Goal: Check status: Check status

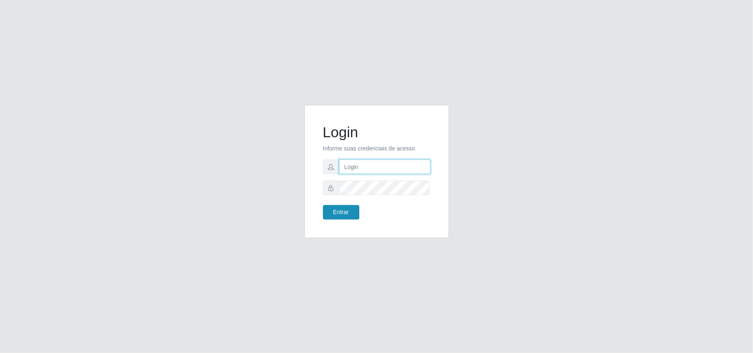
type input "Gessika@B11"
click at [347, 212] on button "Entrar" at bounding box center [341, 212] width 36 height 14
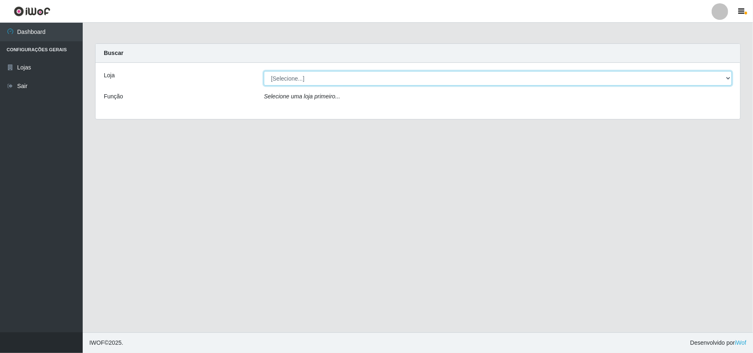
click at [724, 81] on select "[Selecione...] Bemais Supermercados - B11 Manaíra" at bounding box center [498, 78] width 468 height 14
select select "409"
click at [264, 71] on select "[Selecione...] Bemais Supermercados - B11 Manaíra" at bounding box center [498, 78] width 468 height 14
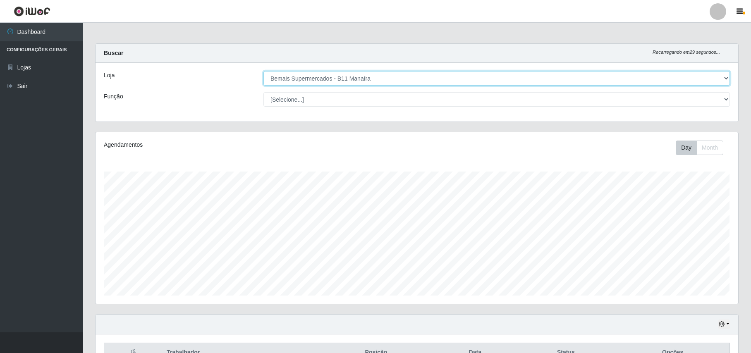
scroll to position [172, 642]
click at [685, 148] on button "Day" at bounding box center [686, 148] width 21 height 14
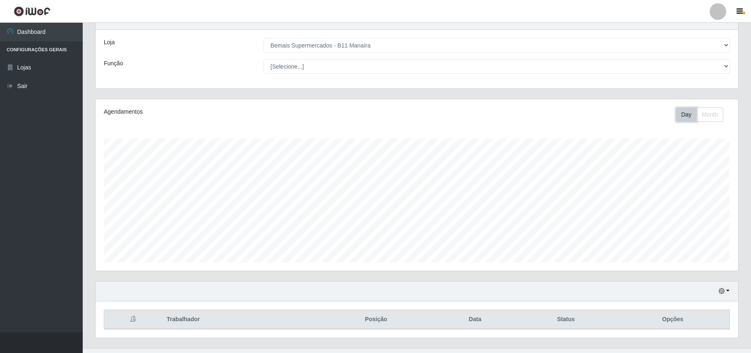
scroll to position [50, 0]
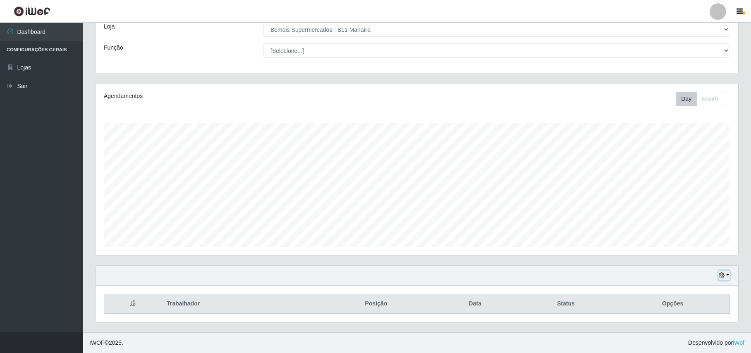
click at [729, 275] on button "button" at bounding box center [724, 276] width 12 height 10
click at [719, 240] on button "1 Semana" at bounding box center [697, 243] width 65 height 17
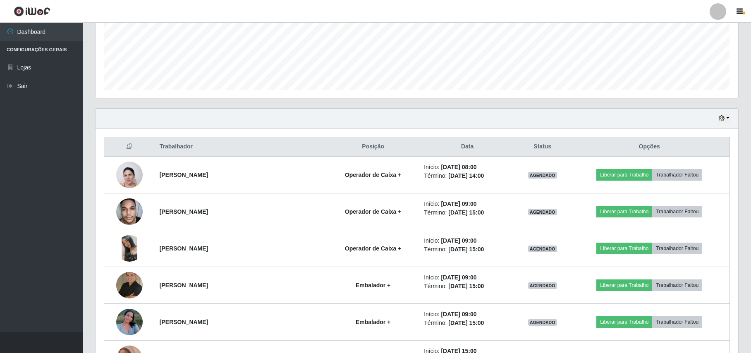
scroll to position [270, 0]
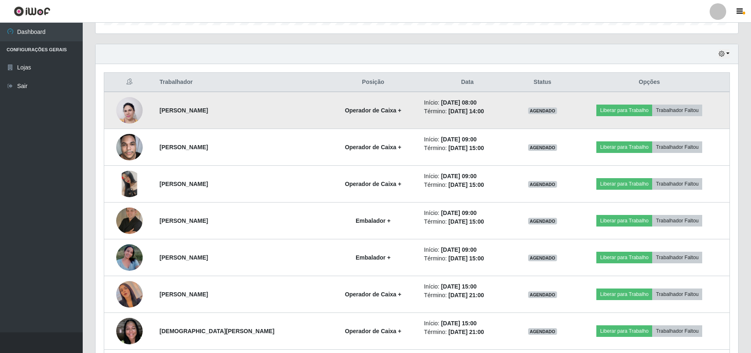
click at [121, 112] on img at bounding box center [129, 111] width 26 height 36
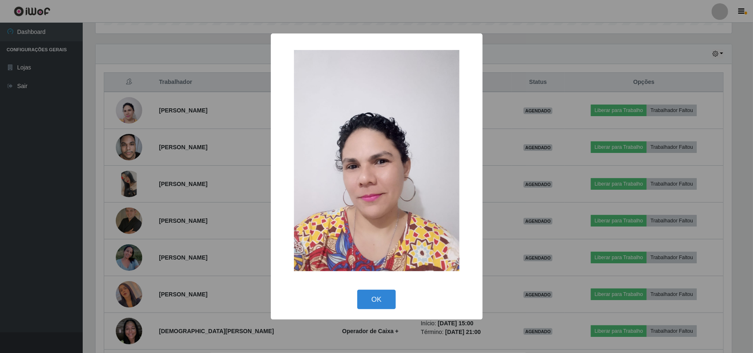
click at [162, 41] on div "× OK Cancel" at bounding box center [376, 176] width 753 height 353
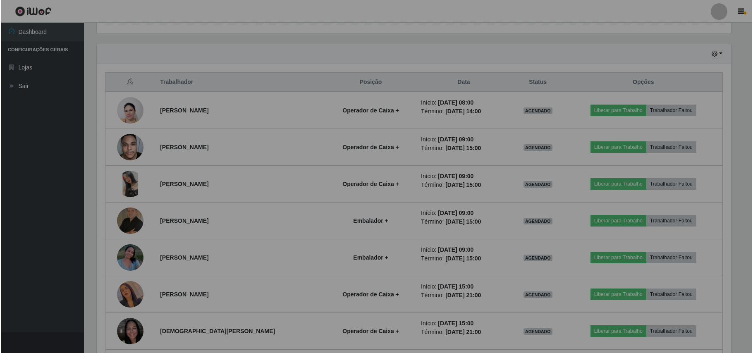
scroll to position [172, 642]
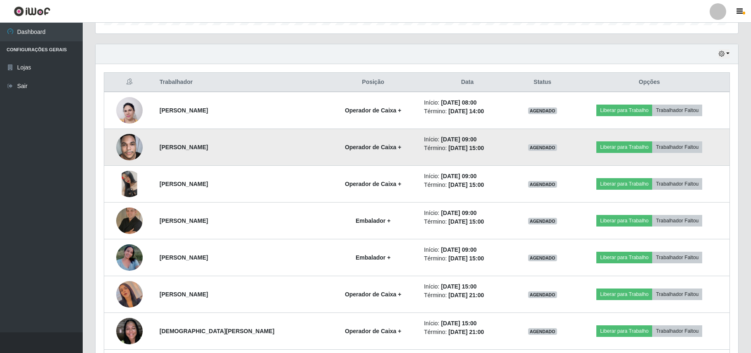
click at [128, 149] on img at bounding box center [129, 146] width 26 height 35
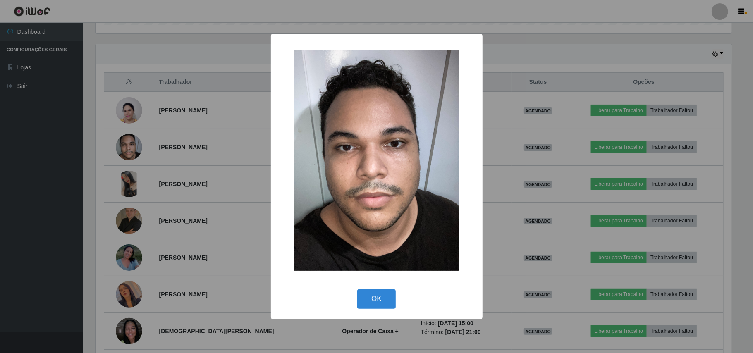
click at [170, 32] on div "× OK Cancel" at bounding box center [376, 176] width 753 height 353
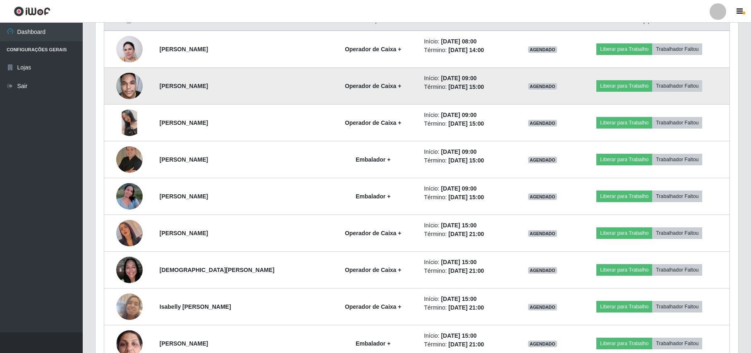
scroll to position [381, 0]
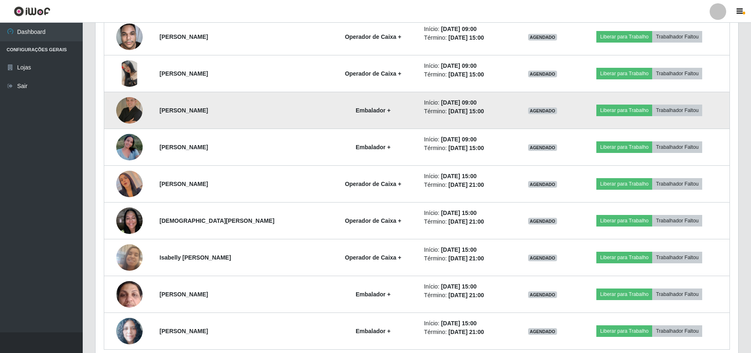
click at [134, 110] on img at bounding box center [129, 110] width 26 height 26
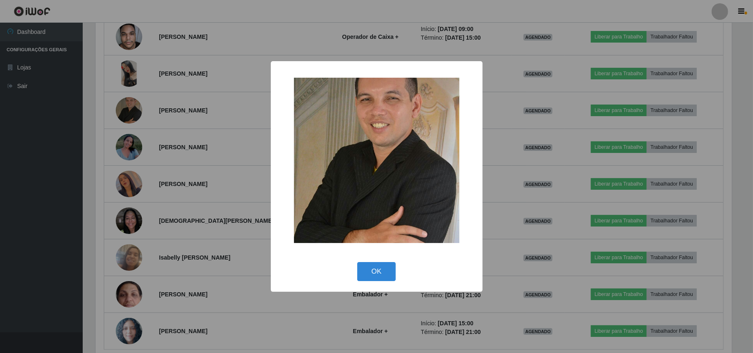
click at [173, 69] on div "× OK Cancel" at bounding box center [376, 176] width 753 height 353
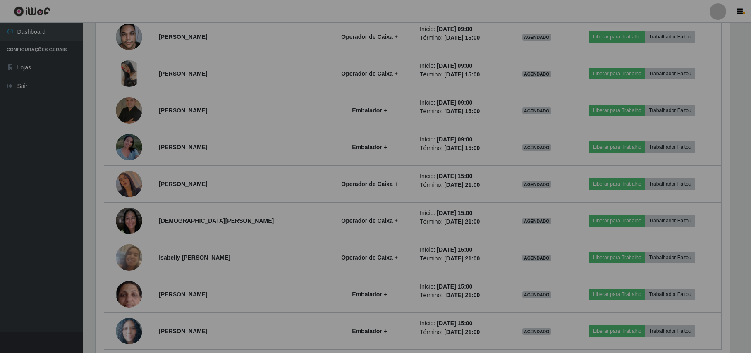
scroll to position [172, 642]
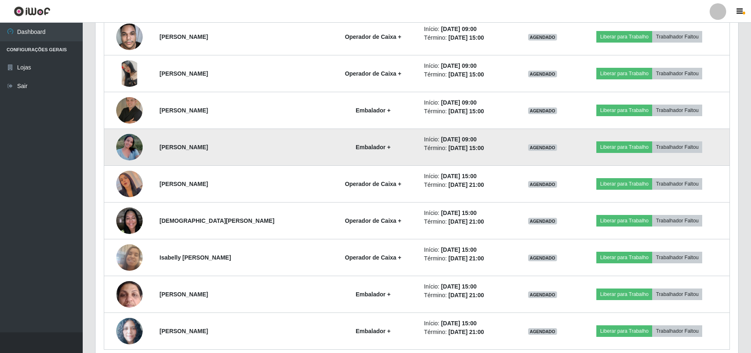
click at [124, 146] on img at bounding box center [129, 146] width 26 height 35
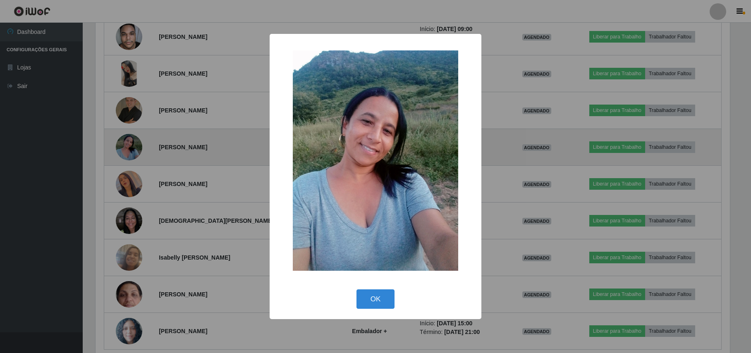
scroll to position [172, 636]
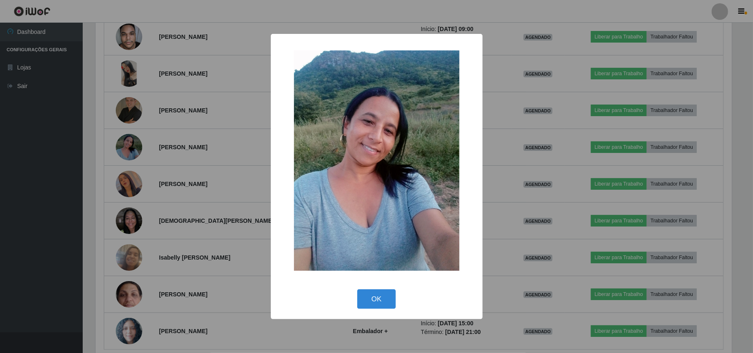
click at [180, 84] on div "× OK Cancel" at bounding box center [376, 176] width 753 height 353
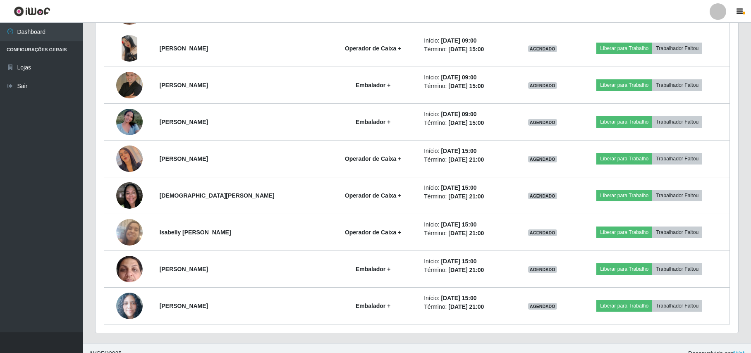
scroll to position [419, 0]
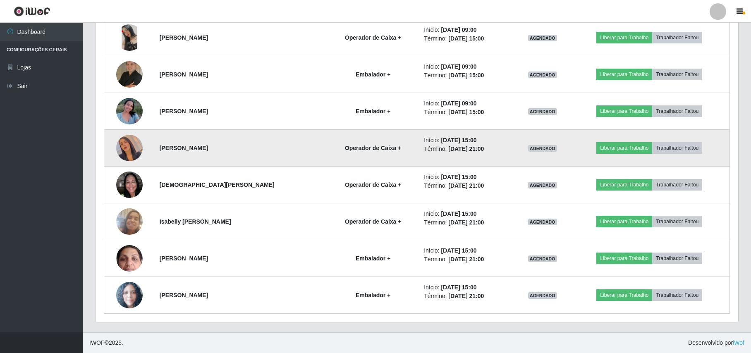
click at [129, 148] on img at bounding box center [129, 147] width 26 height 47
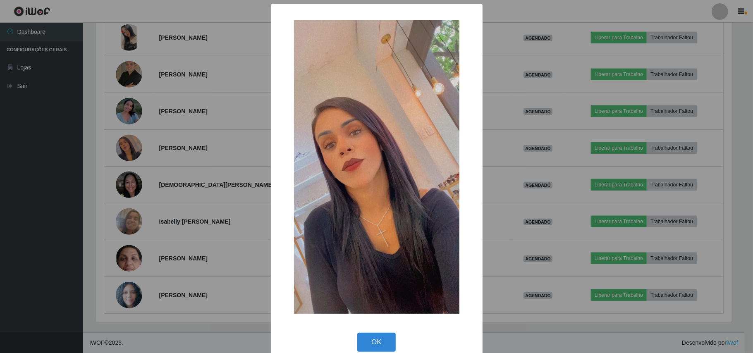
click at [149, 106] on div "× OK Cancel" at bounding box center [376, 176] width 753 height 353
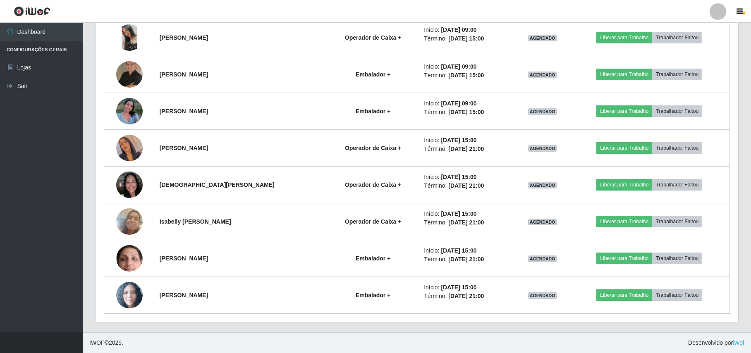
scroll to position [172, 642]
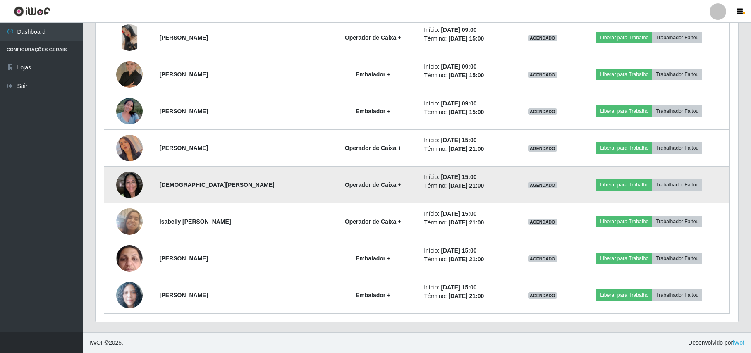
click at [136, 189] on img at bounding box center [129, 184] width 26 height 35
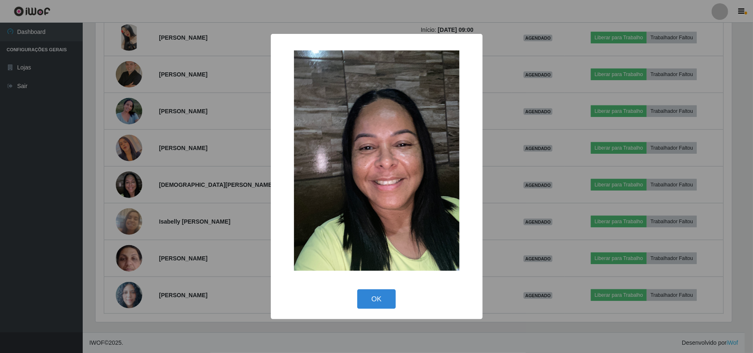
click at [164, 181] on div "× OK Cancel" at bounding box center [376, 176] width 753 height 353
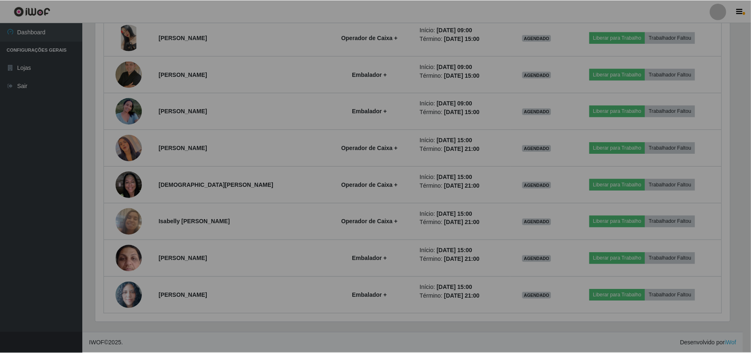
scroll to position [0, 0]
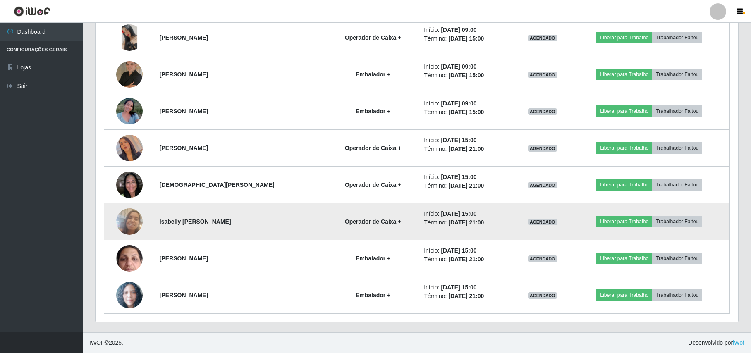
click at [128, 220] on img at bounding box center [129, 221] width 26 height 47
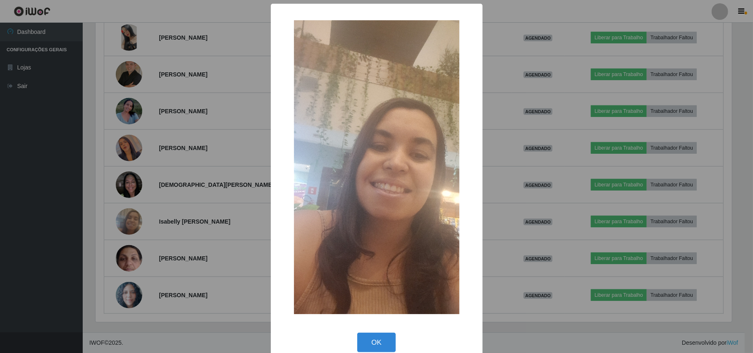
click at [203, 165] on div "× OK Cancel" at bounding box center [376, 176] width 753 height 353
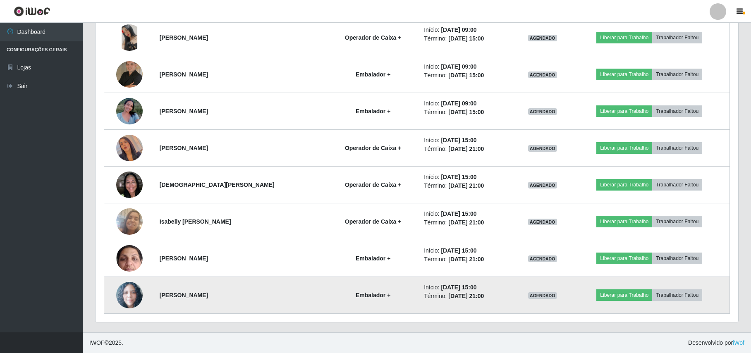
click at [126, 294] on img at bounding box center [129, 295] width 26 height 27
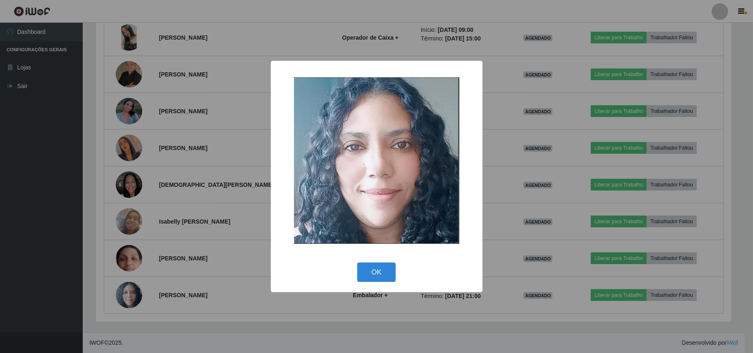
click at [124, 292] on div "× OK Cancel" at bounding box center [376, 176] width 753 height 353
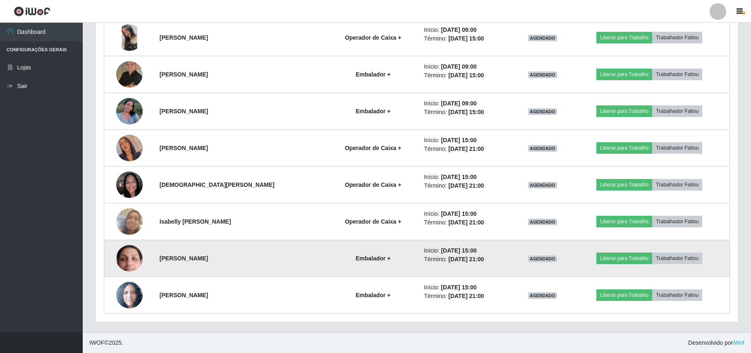
click at [117, 255] on img at bounding box center [129, 258] width 26 height 59
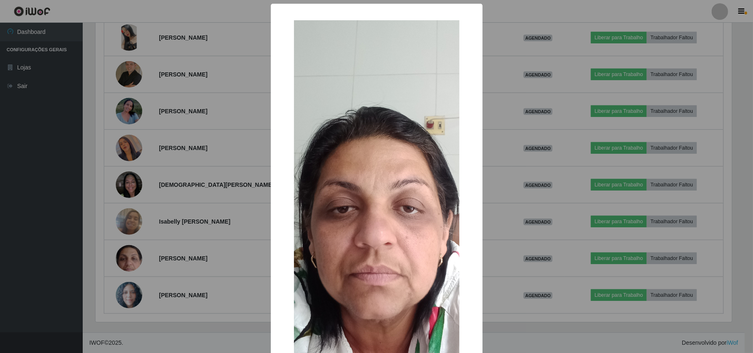
click at [120, 255] on div "× OK Cancel" at bounding box center [376, 176] width 753 height 353
